Goal: Transaction & Acquisition: Book appointment/travel/reservation

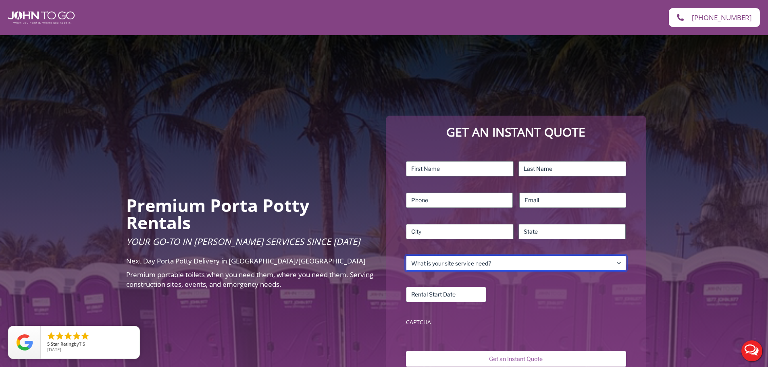
click at [496, 257] on select "What is your site service need? Consumer Construction – Commercial Construction…" at bounding box center [516, 263] width 220 height 15
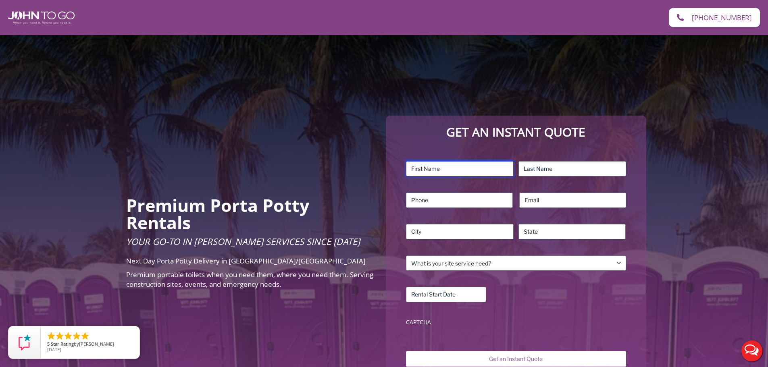
click at [457, 169] on input "First" at bounding box center [460, 168] width 108 height 15
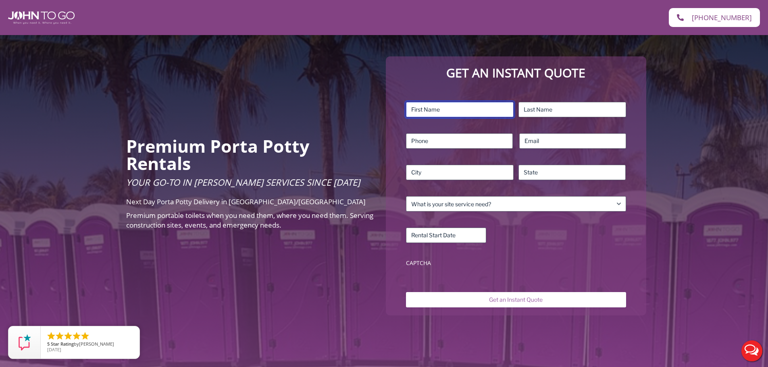
scroll to position [81, 0]
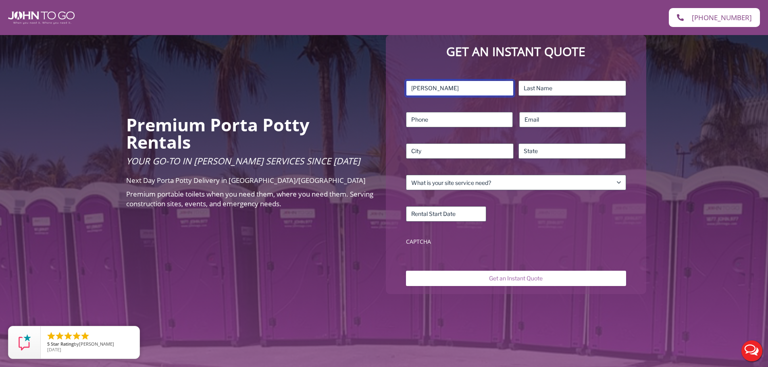
type input "Joseph"
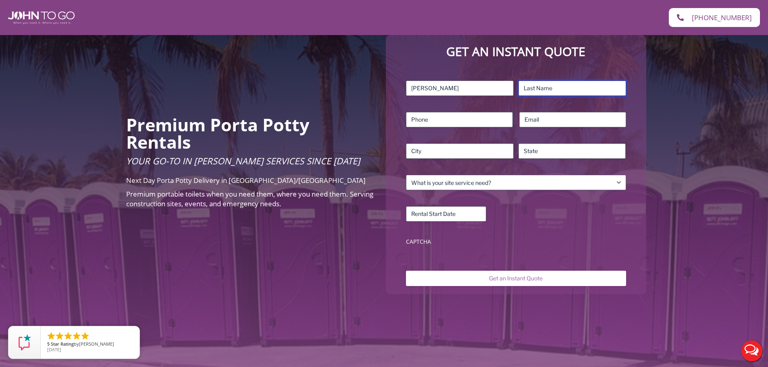
click at [541, 89] on input "Last" at bounding box center [573, 88] width 108 height 15
type input "Cannoli"
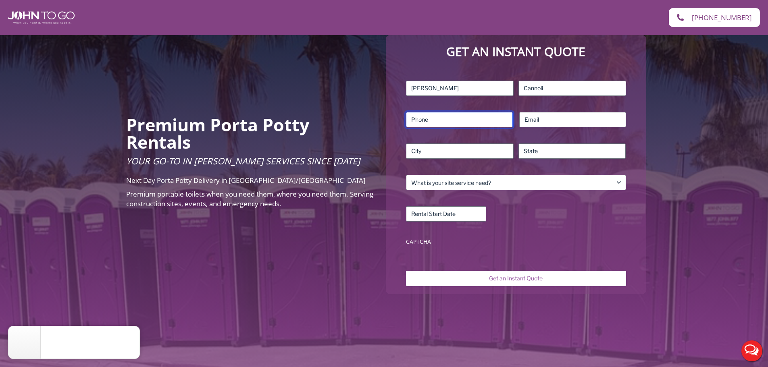
click at [467, 115] on input "Phone (Required)" at bounding box center [459, 119] width 107 height 15
type input "9179630271"
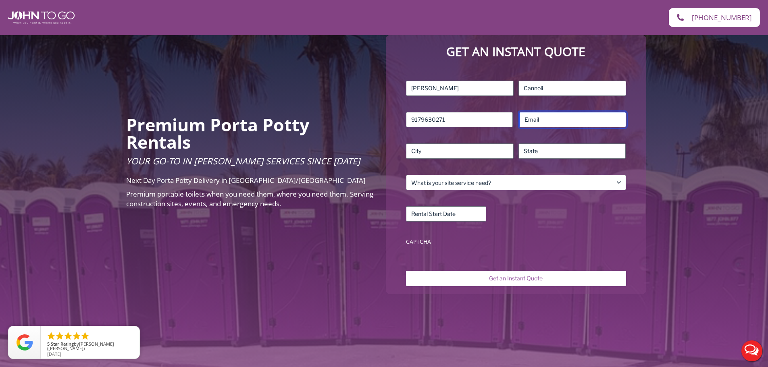
click at [561, 119] on input "Email (Required)" at bounding box center [573, 119] width 107 height 15
type input "[EMAIL_ADDRESS][DOMAIN_NAME]"
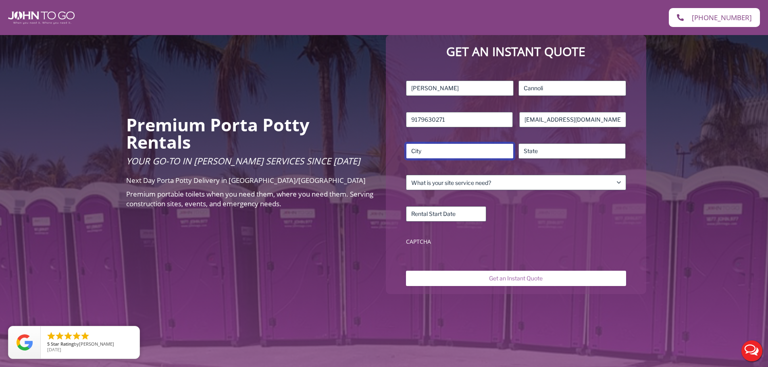
click at [501, 154] on input "City" at bounding box center [460, 151] width 108 height 15
type input "Whitestone"
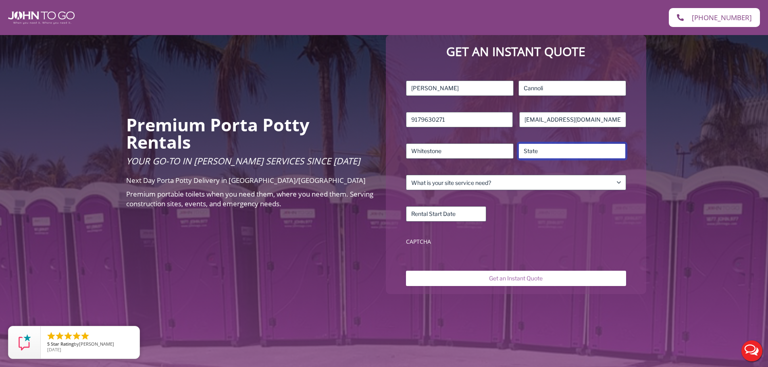
click at [531, 151] on input "State / Province / Region" at bounding box center [573, 151] width 108 height 15
type input "NY"
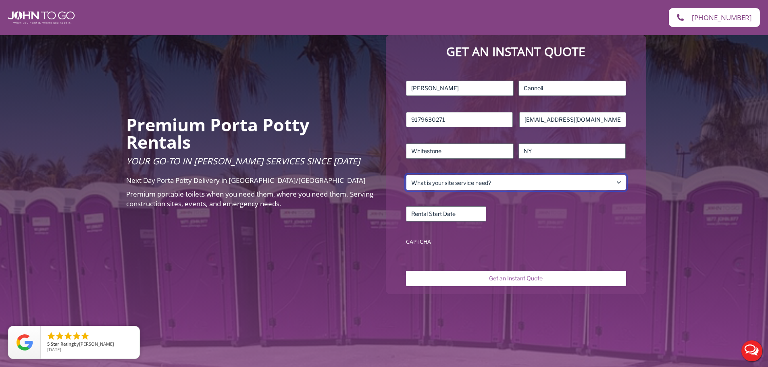
click at [524, 180] on select "What is your site service need? Consumer Construction – Commercial Construction…" at bounding box center [516, 182] width 220 height 15
select select "Consumer"
click at [406, 175] on select "What is your site service need? Consumer Construction – Commercial Construction…" at bounding box center [516, 182] width 220 height 15
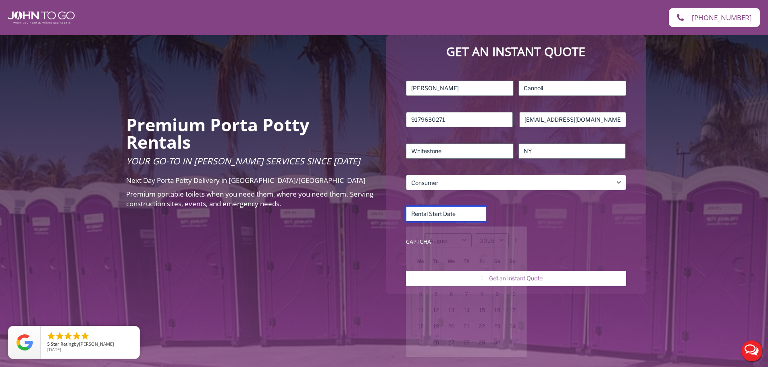
click at [453, 219] on input "Rental Start Date (Required)" at bounding box center [446, 214] width 80 height 15
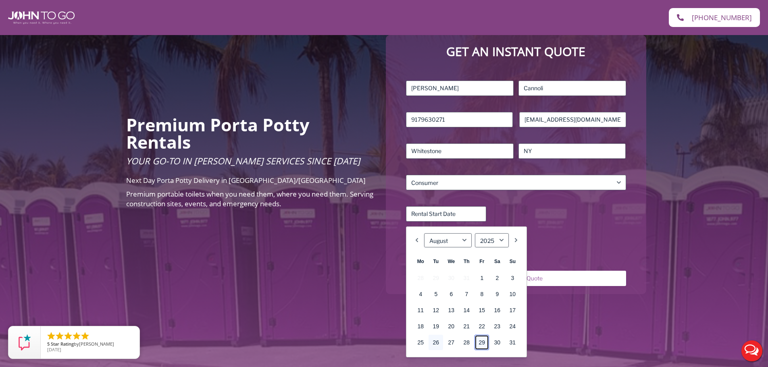
click at [485, 344] on link "29" at bounding box center [482, 342] width 15 height 15
type input "08/29/2025"
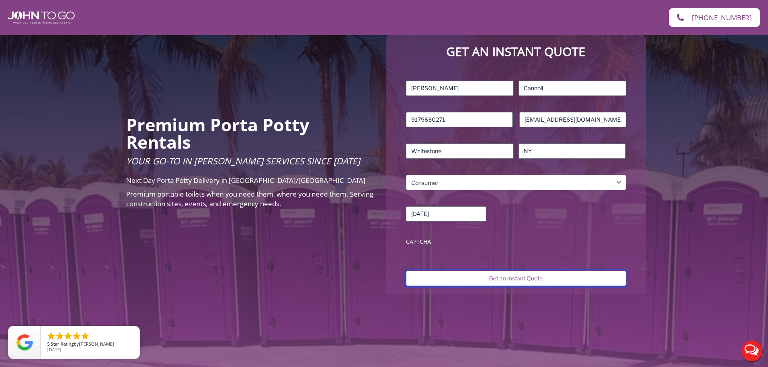
click at [495, 278] on input "Get an Instant Quote" at bounding box center [516, 278] width 220 height 15
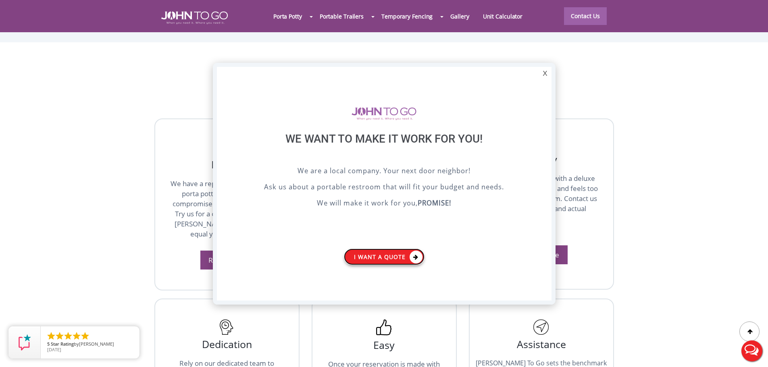
click at [374, 258] on link "I want a Quote" at bounding box center [384, 257] width 81 height 17
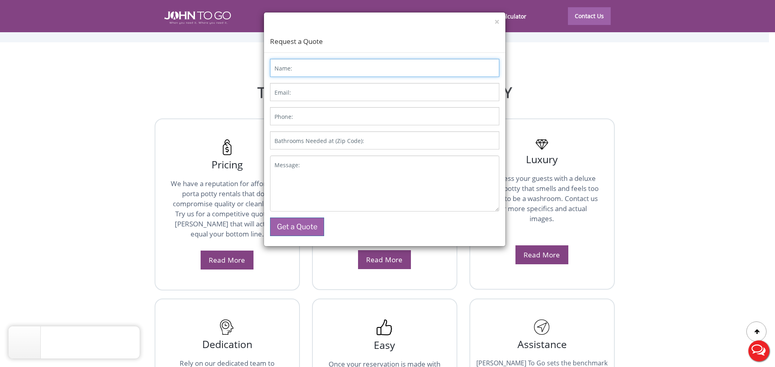
click at [307, 71] on input "Name:" at bounding box center [384, 68] width 229 height 18
click at [389, 65] on input "[PERSON_NAME]" at bounding box center [384, 68] width 229 height 18
type input "[PERSON_NAME]"
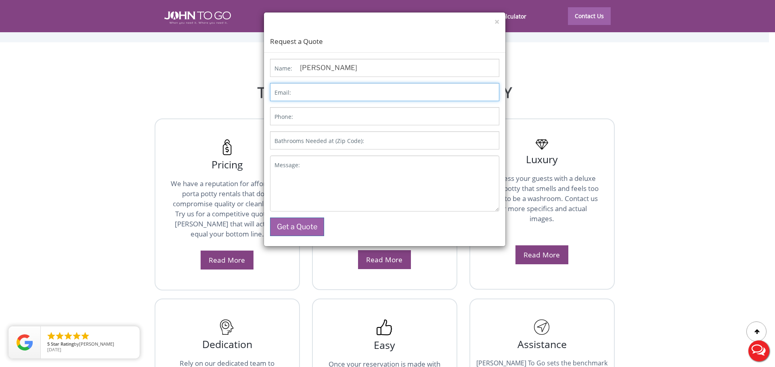
click at [327, 97] on input "Email:" at bounding box center [384, 92] width 229 height 18
type input "[EMAIL_ADDRESS][DOMAIN_NAME]"
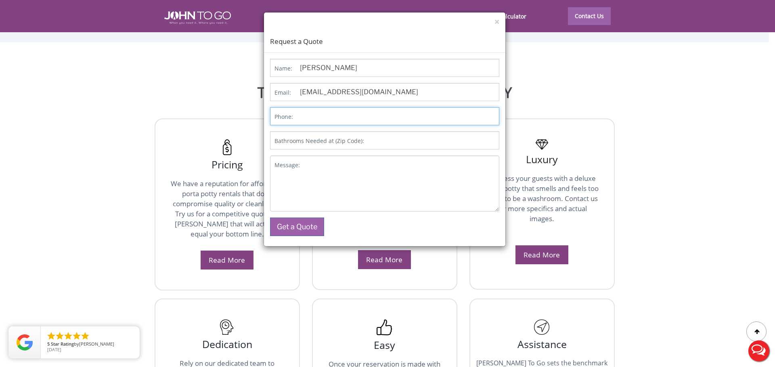
click at [317, 121] on input "Phone:" at bounding box center [384, 116] width 229 height 18
type input "9179630271"
click at [378, 146] on input "Bathrooms Needed at (Zip Code):" at bounding box center [384, 141] width 229 height 18
type input "11357"
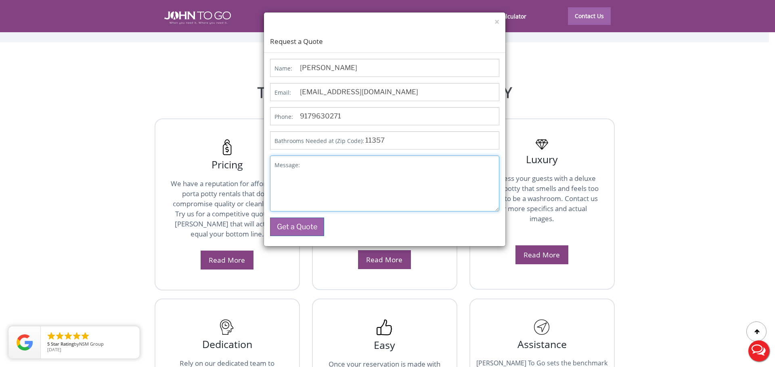
click at [362, 166] on textarea "Message:" at bounding box center [384, 184] width 229 height 56
type textarea "Test"
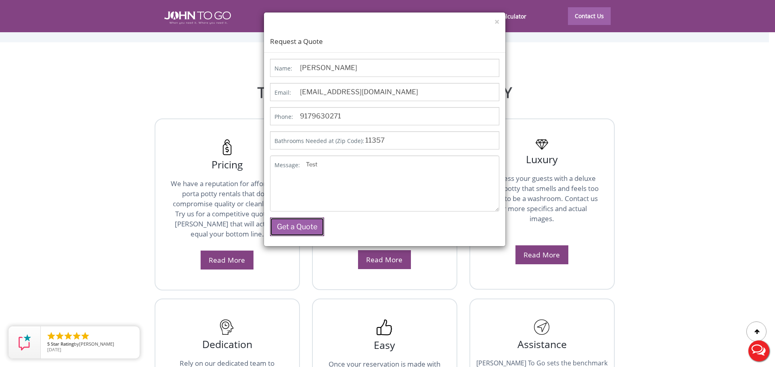
click at [306, 234] on button "Get a Quote" at bounding box center [297, 227] width 54 height 19
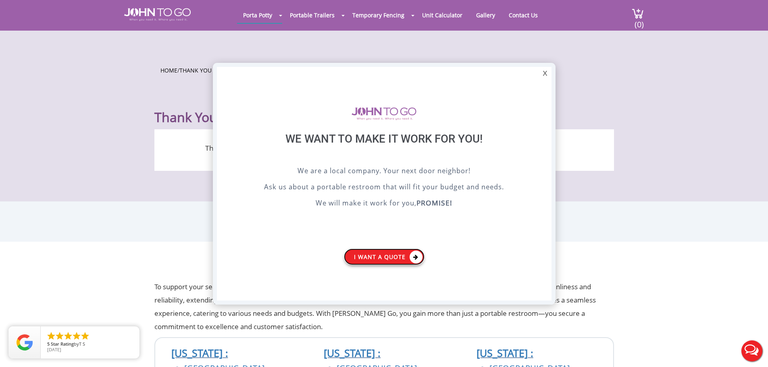
click at [378, 255] on link "I want a Quote" at bounding box center [384, 257] width 81 height 17
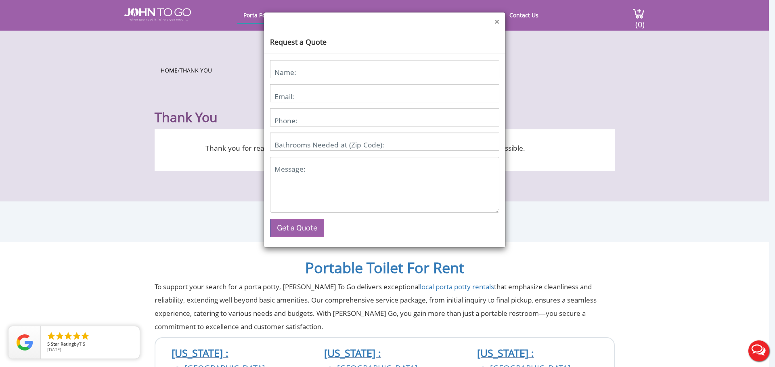
click at [496, 21] on button "×" at bounding box center [496, 22] width 5 height 8
